Goal: Task Accomplishment & Management: Use online tool/utility

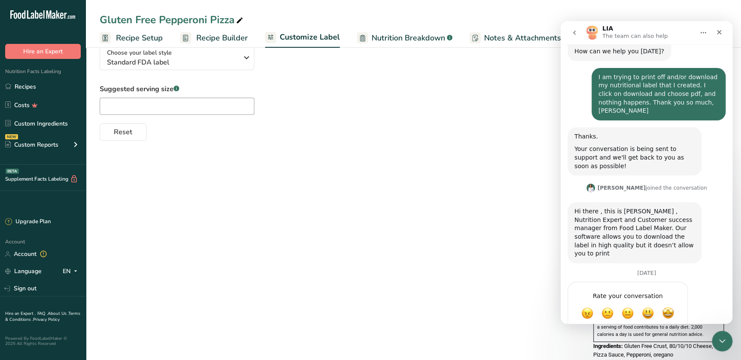
scroll to position [66, 0]
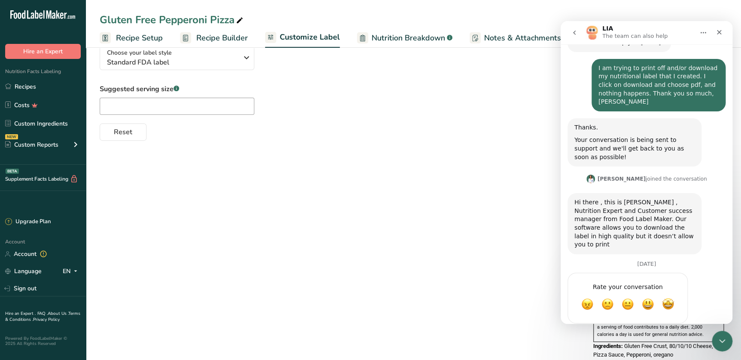
drag, startPoint x: 718, startPoint y: 32, endPoint x: 1011, endPoint y: 144, distance: 313.5
click html "LIA The team can also help Ask us anything, or share your feedback. [DATE] Hi, …"
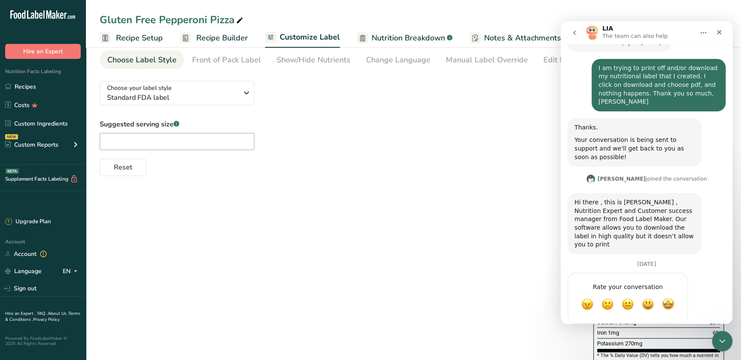
scroll to position [0, 0]
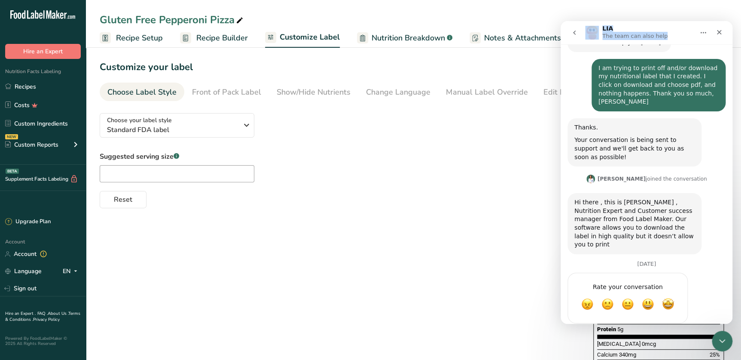
drag, startPoint x: 674, startPoint y: 28, endPoint x: 360, endPoint y: 37, distance: 314.6
click html "LIA The team can also help Ask us anything, or share your feedback. [DATE] Hi, …"
drag, startPoint x: -201, startPoint y: 16, endPoint x: 375, endPoint y: 128, distance: 586.8
click at [375, 128] on div "Choose your label style Standard FDA label USA (FDA) Standard FDA label Tabular…" at bounding box center [338, 157] width 476 height 102
click at [717, 33] on icon "Close" at bounding box center [719, 32] width 5 height 5
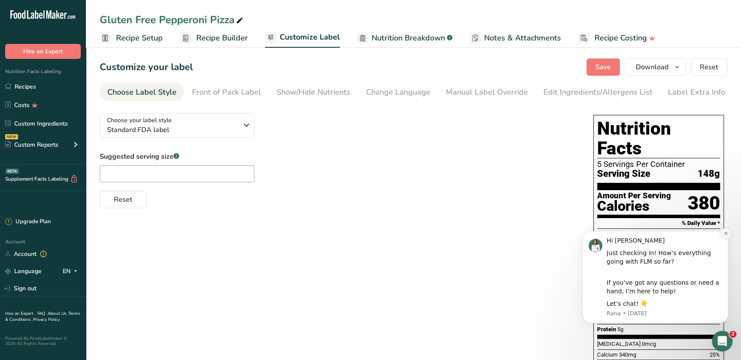
click at [726, 234] on icon "Dismiss notification" at bounding box center [725, 233] width 5 height 5
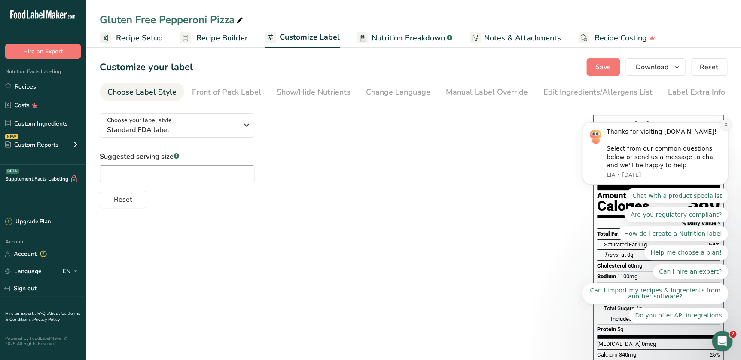
click at [726, 127] on icon "Dismiss notification" at bounding box center [725, 124] width 5 height 5
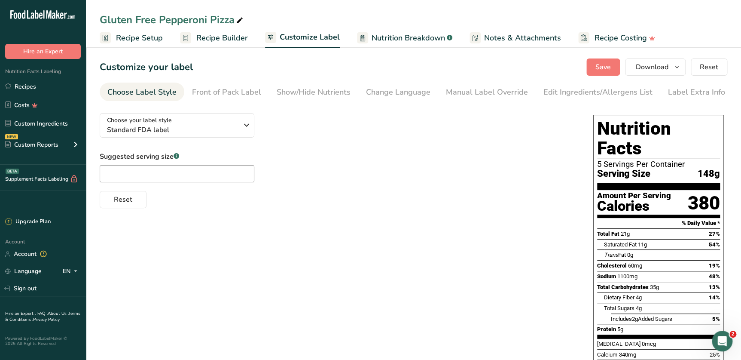
click at [352, 211] on div "Choose your label style Standard FDA label USA (FDA) Standard FDA label Tabular…" at bounding box center [414, 270] width 628 height 328
click at [608, 67] on span "Save" at bounding box center [602, 67] width 15 height 10
click at [676, 65] on icon "button" at bounding box center [677, 67] width 7 height 11
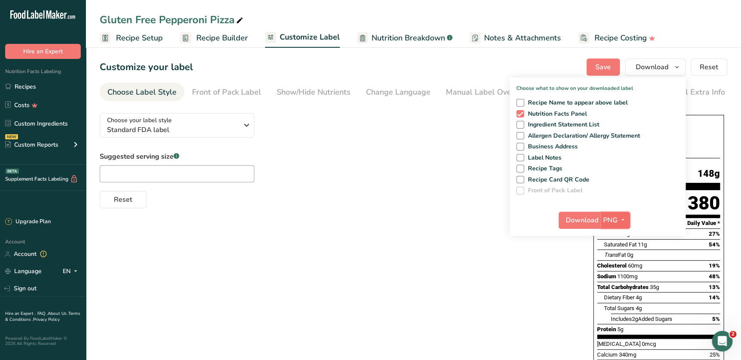
click at [622, 220] on icon "button" at bounding box center [622, 219] width 7 height 11
click at [617, 277] on link "PDF" at bounding box center [616, 280] width 27 height 14
click at [601, 67] on span "Save" at bounding box center [602, 67] width 15 height 10
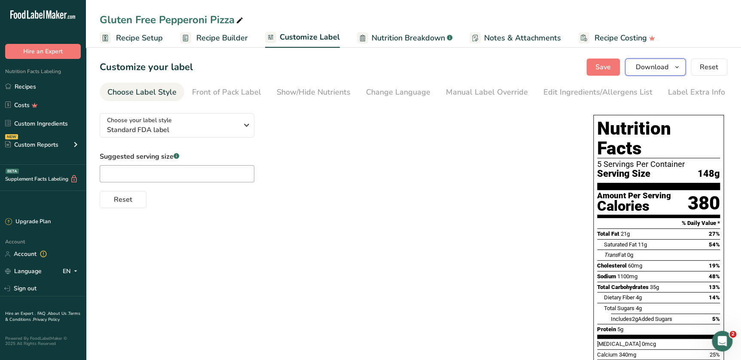
click at [680, 67] on icon "button" at bounding box center [677, 67] width 7 height 11
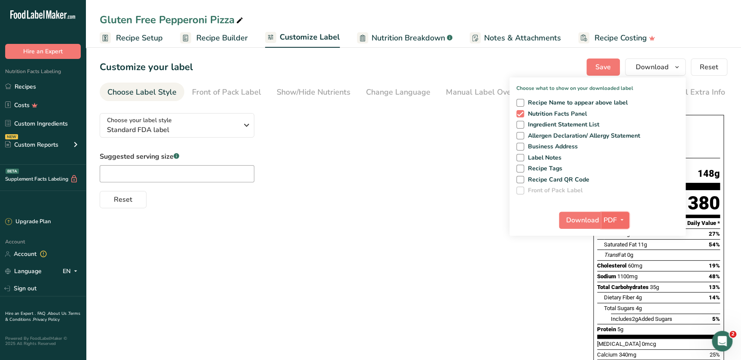
click at [622, 218] on icon "button" at bounding box center [622, 219] width 7 height 11
